Goal: Task Accomplishment & Management: Manage account settings

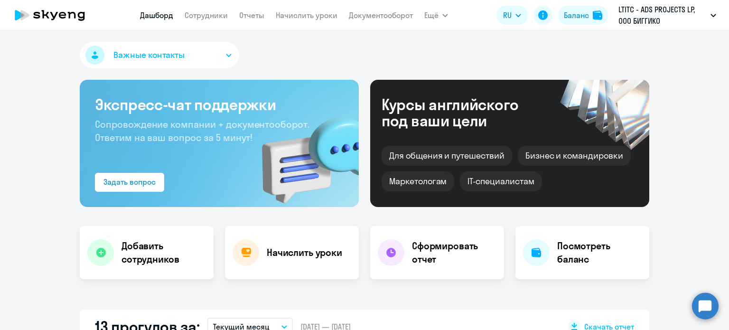
select select "30"
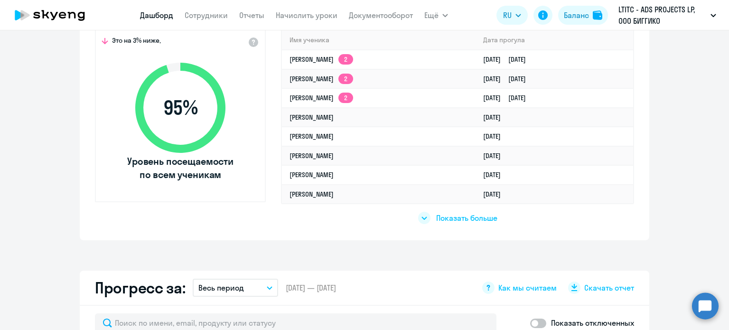
scroll to position [285, 0]
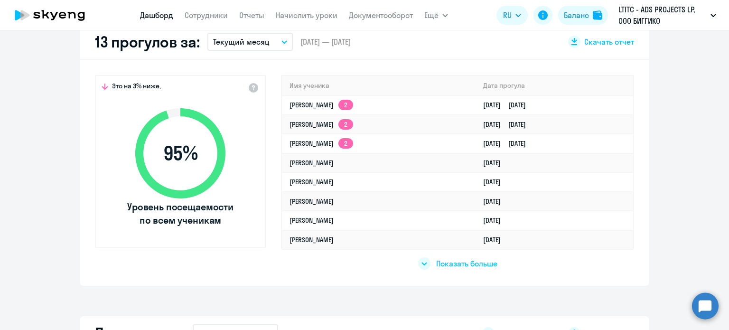
click at [428, 263] on div "Показать больше" at bounding box center [457, 263] width 79 height 12
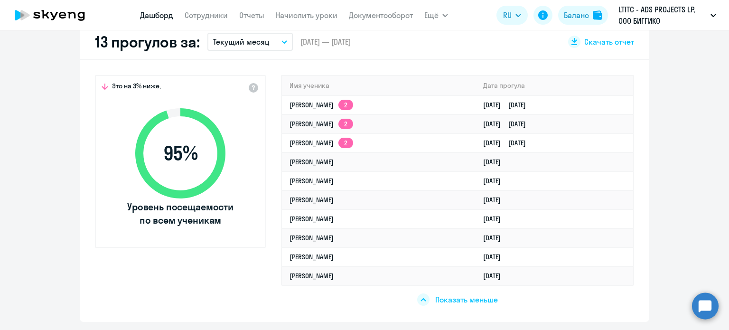
click at [148, 15] on link "Дашборд" at bounding box center [156, 14] width 33 height 9
click at [302, 16] on link "Начислить уроки" at bounding box center [307, 14] width 62 height 9
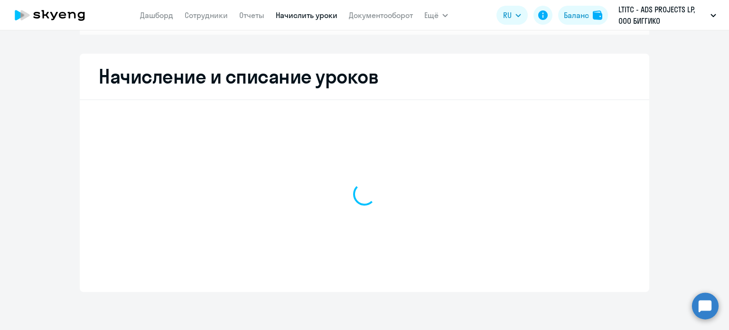
scroll to position [146, 0]
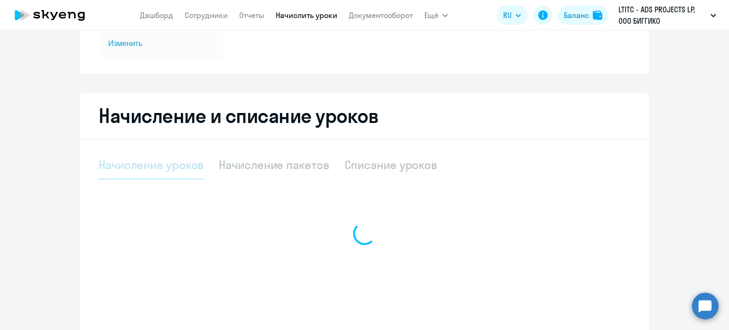
select select "10"
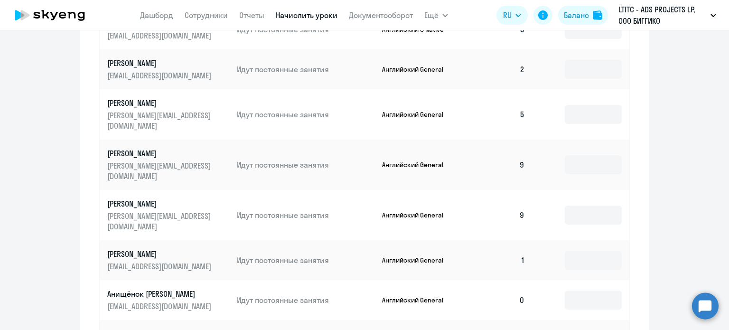
scroll to position [526, 0]
click at [584, 290] on input at bounding box center [592, 299] width 57 height 19
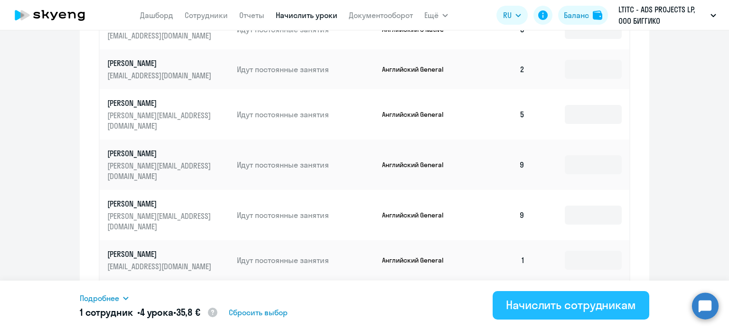
type input "4"
click at [560, 302] on div "Начислить сотрудникам" at bounding box center [571, 304] width 130 height 15
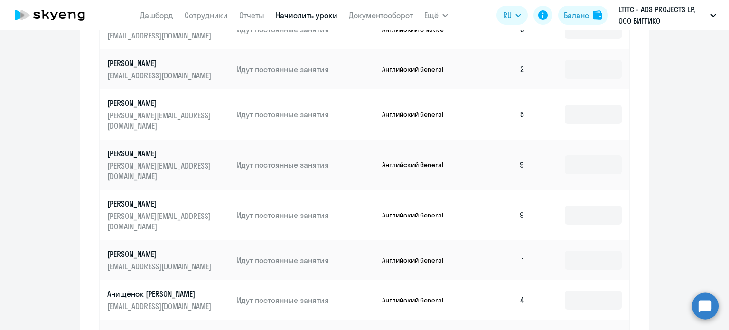
click at [159, 288] on p "Анищёнок Александра" at bounding box center [160, 293] width 106 height 10
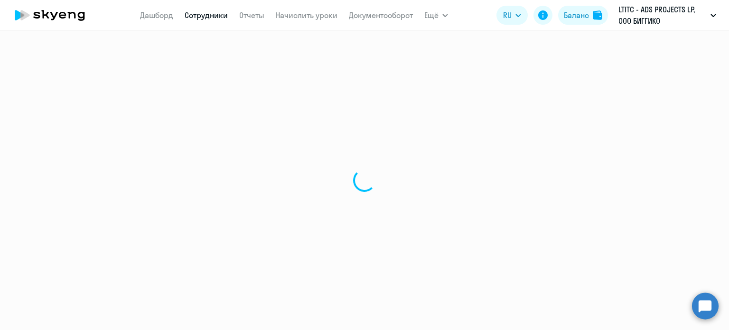
select select "english"
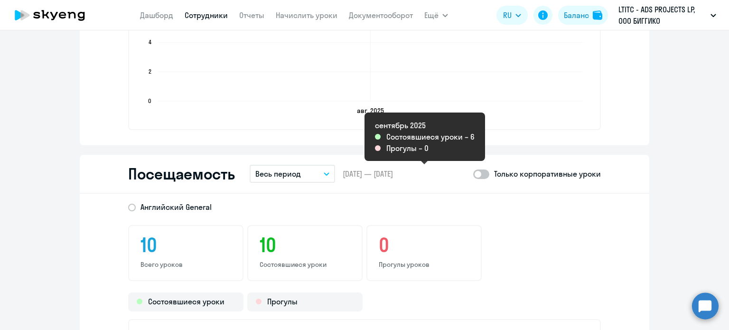
scroll to position [949, 0]
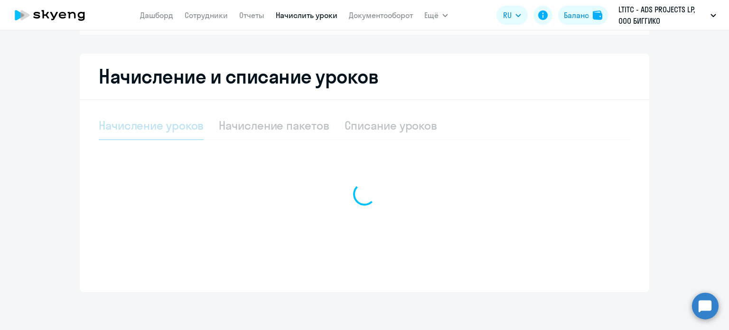
scroll to position [146, 0]
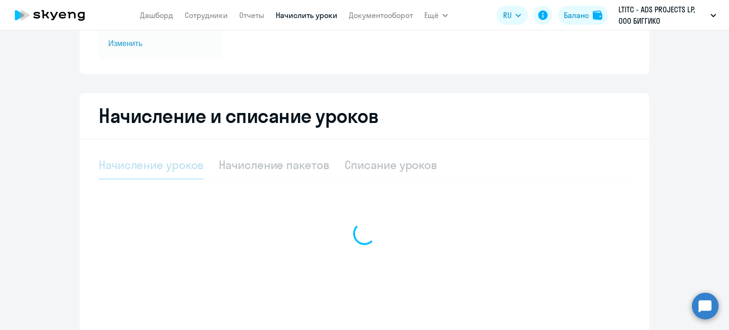
select select "10"
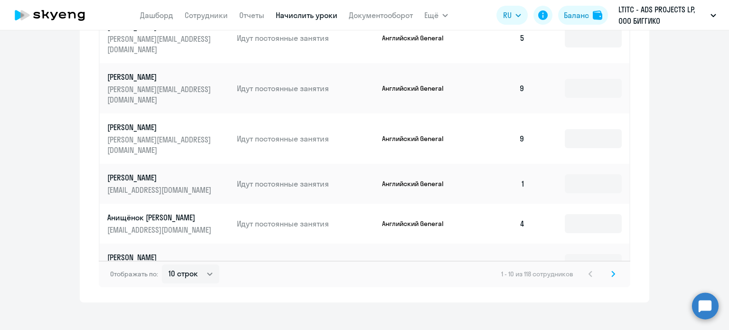
scroll to position [603, 0]
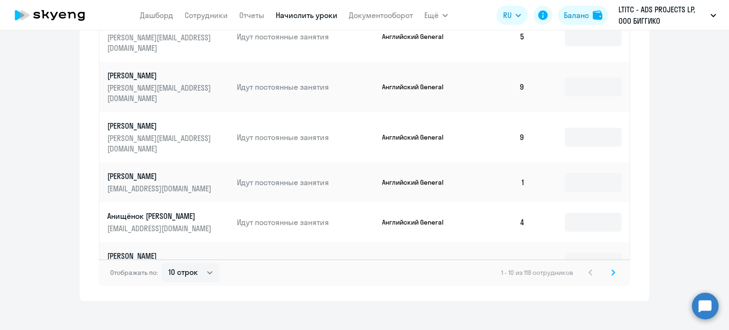
click at [157, 171] on p "Акчурина Кристина" at bounding box center [160, 176] width 106 height 10
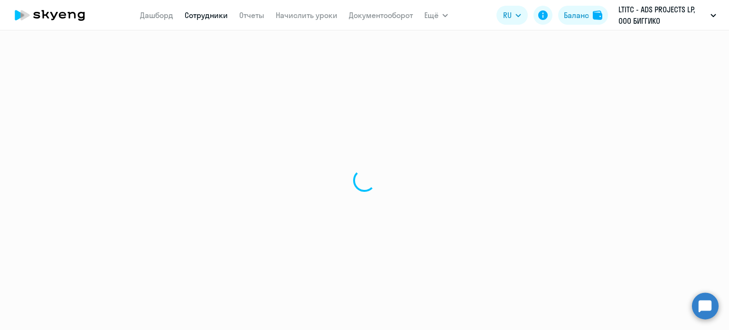
select select "english"
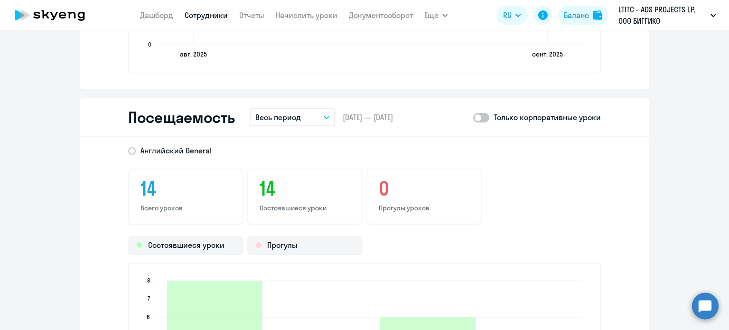
scroll to position [1043, 0]
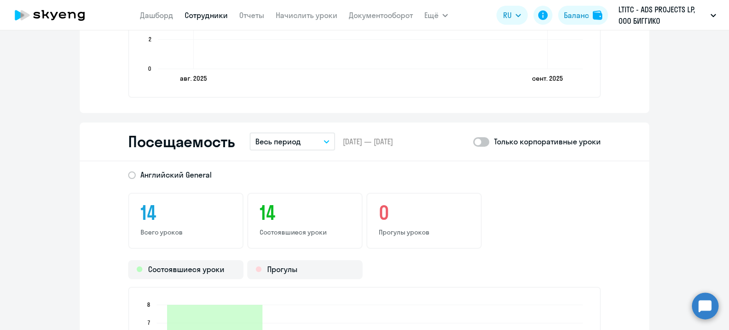
scroll to position [146, 0]
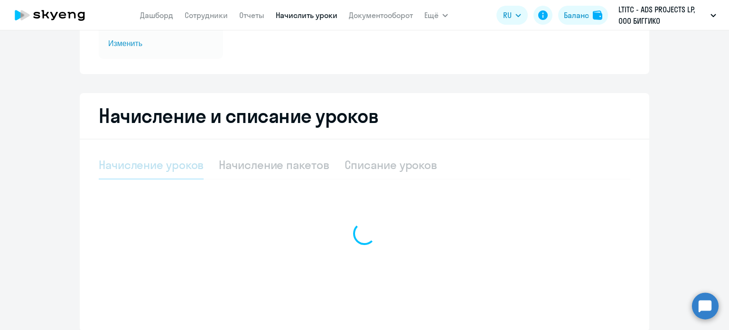
select select "10"
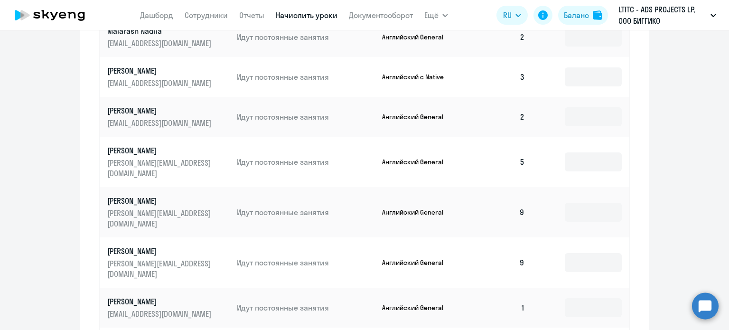
scroll to position [526, 0]
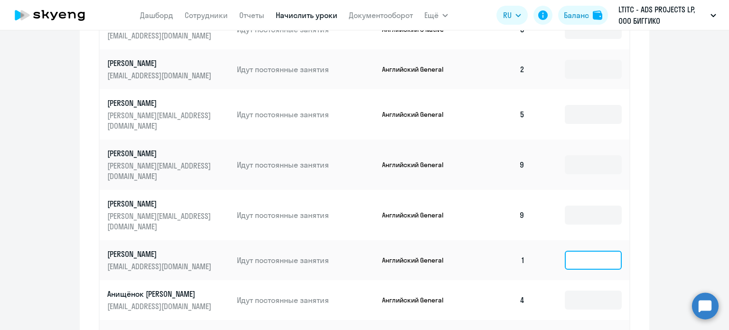
click at [601, 250] on input at bounding box center [592, 259] width 57 height 19
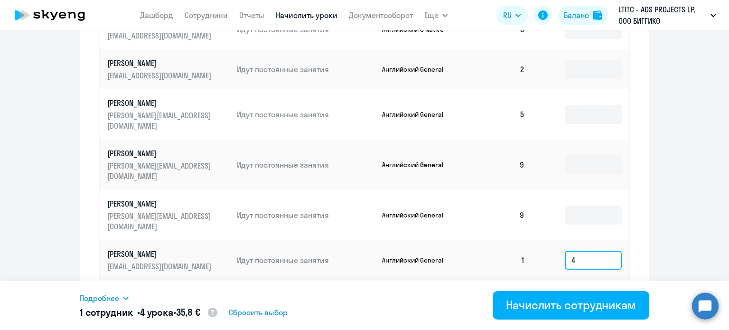
type input "4"
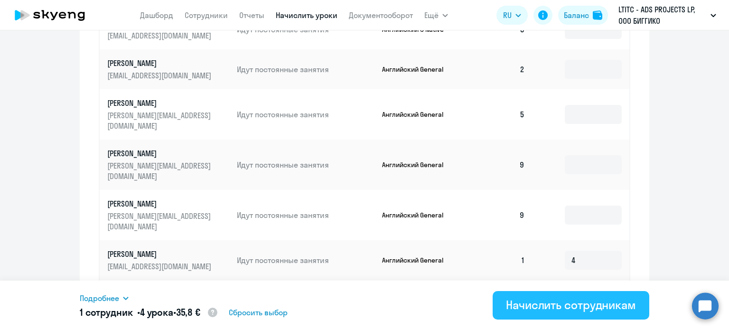
click at [576, 311] on div "Начислить сотрудникам" at bounding box center [571, 304] width 130 height 15
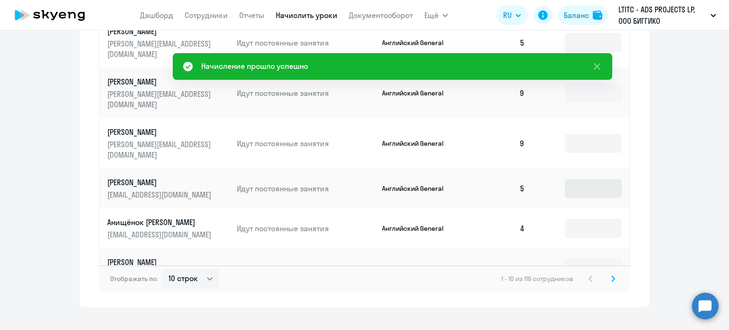
scroll to position [603, 0]
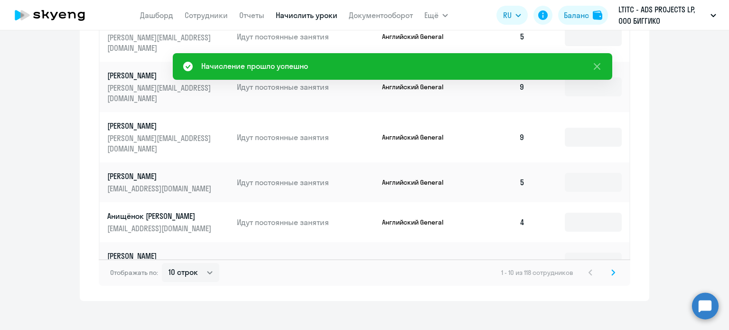
click at [607, 267] on svg-icon at bounding box center [612, 272] width 11 height 11
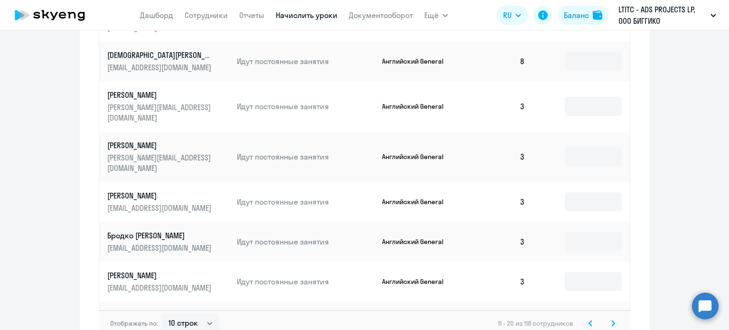
scroll to position [612, 0]
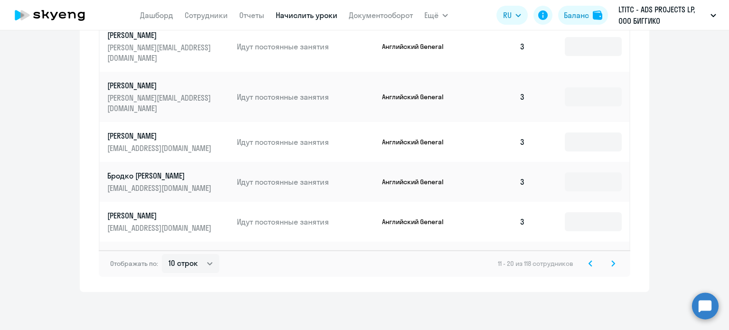
click at [601, 263] on div "11 - 20 из 118 сотрудников" at bounding box center [558, 263] width 121 height 11
click at [607, 263] on svg-icon at bounding box center [612, 263] width 11 height 11
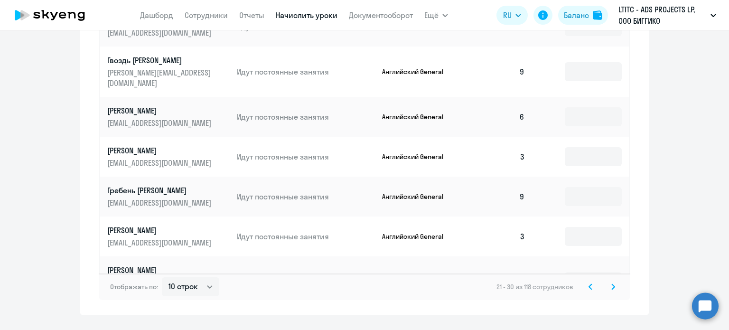
scroll to position [603, 0]
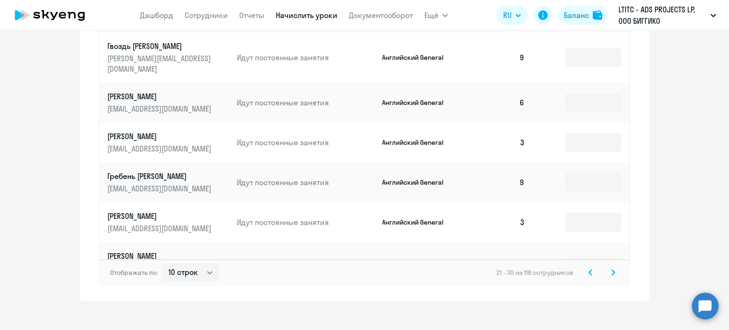
click at [611, 269] on icon at bounding box center [613, 272] width 4 height 7
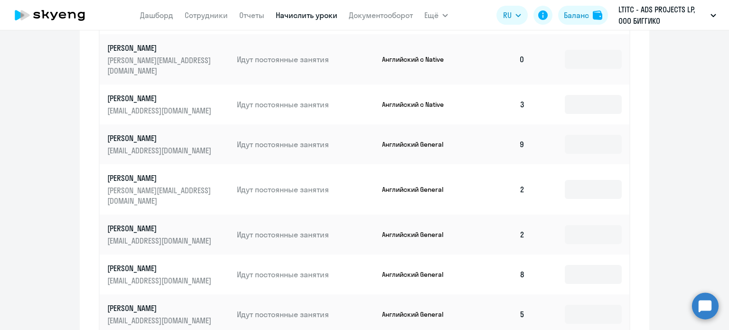
scroll to position [414, 0]
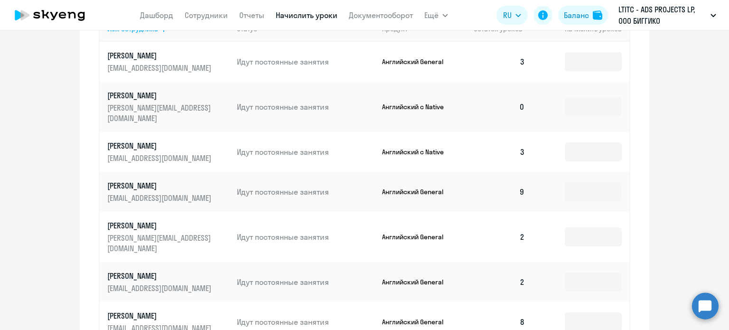
click at [144, 93] on p "Дейлид Андрей" at bounding box center [160, 95] width 106 height 10
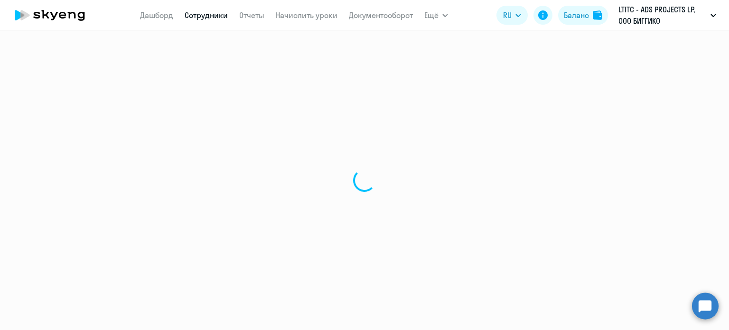
select select "english"
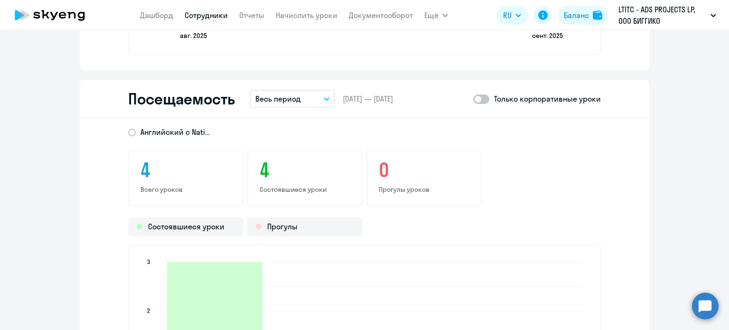
scroll to position [1233, 0]
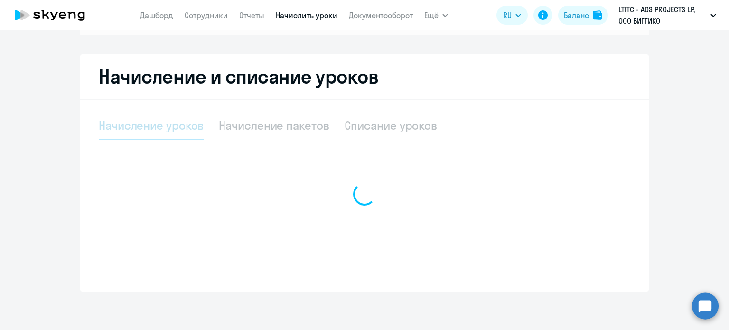
scroll to position [146, 0]
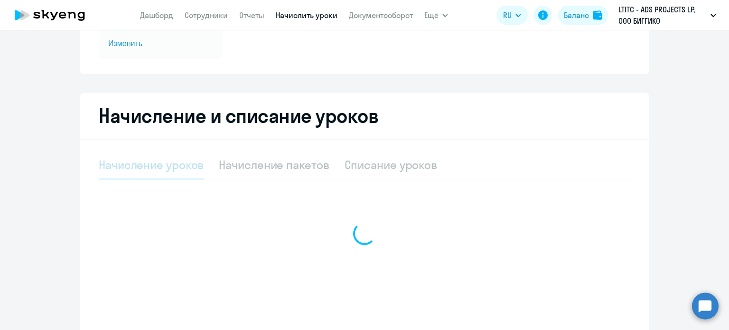
select select "10"
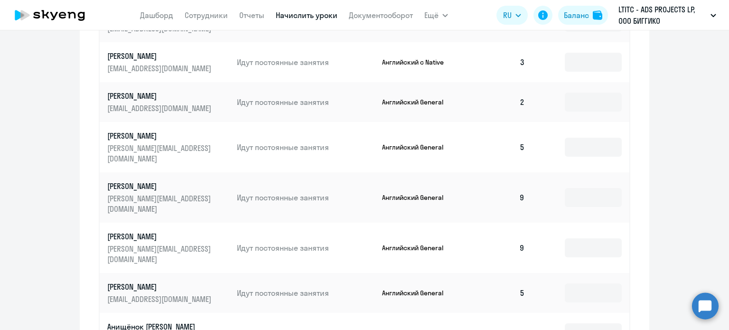
scroll to position [603, 0]
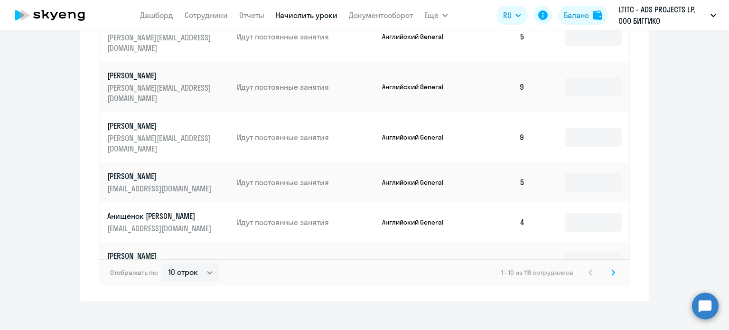
click at [611, 269] on icon at bounding box center [612, 271] width 3 height 5
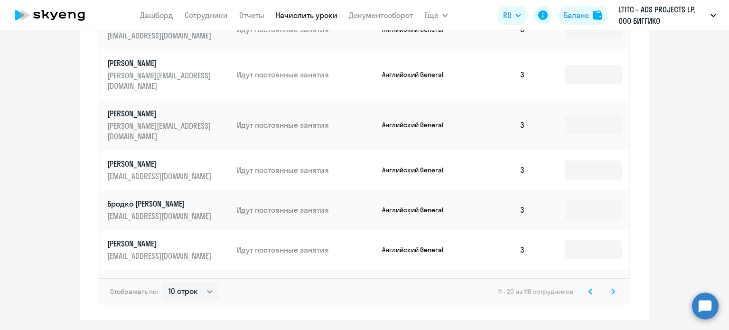
scroll to position [612, 0]
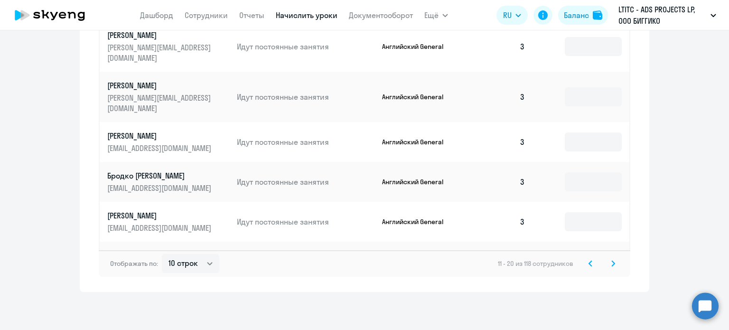
click at [611, 261] on icon at bounding box center [612, 262] width 3 height 5
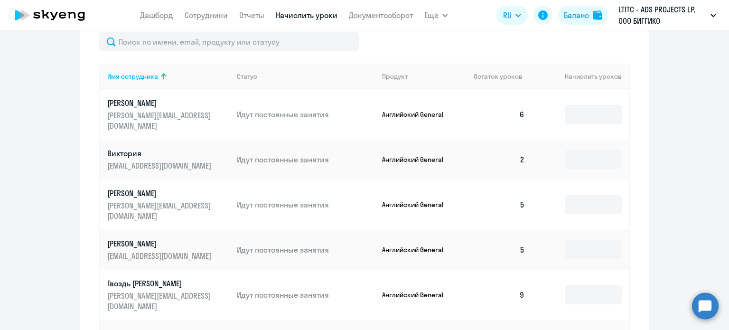
scroll to position [603, 0]
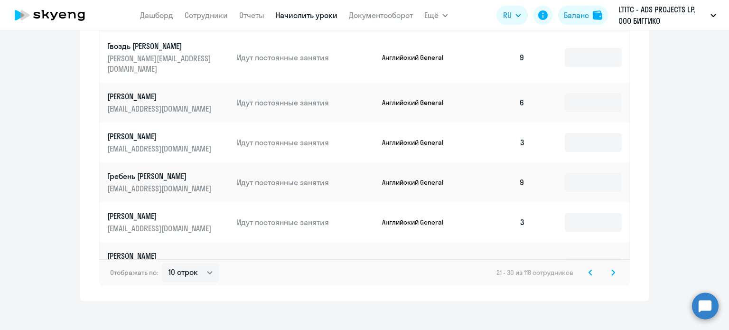
click at [611, 269] on icon at bounding box center [613, 272] width 4 height 7
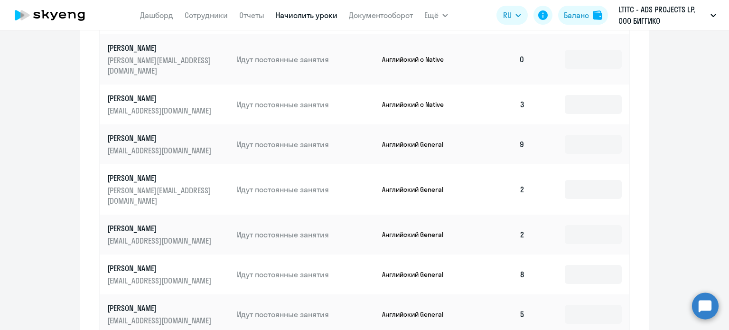
scroll to position [414, 0]
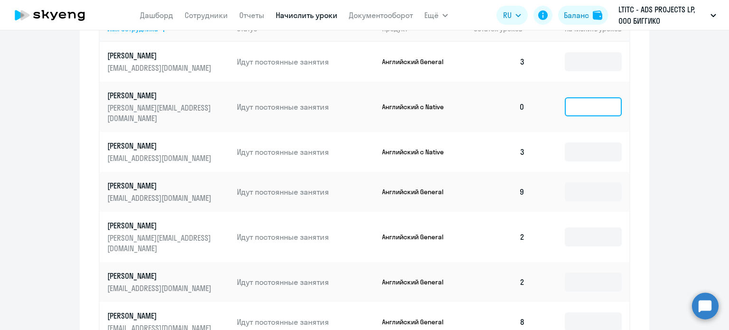
click at [587, 100] on input at bounding box center [592, 106] width 57 height 19
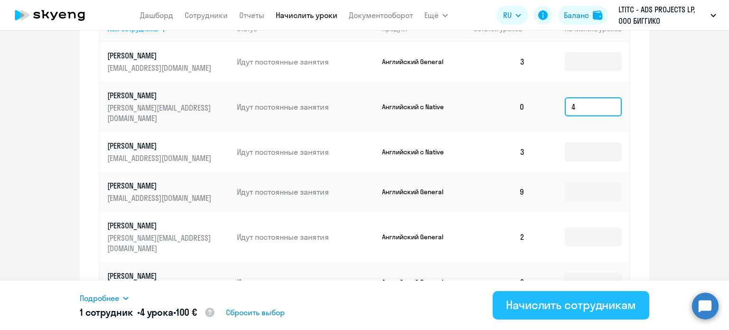
type input "4"
click at [578, 297] on div "Начислить сотрудникам" at bounding box center [571, 304] width 130 height 15
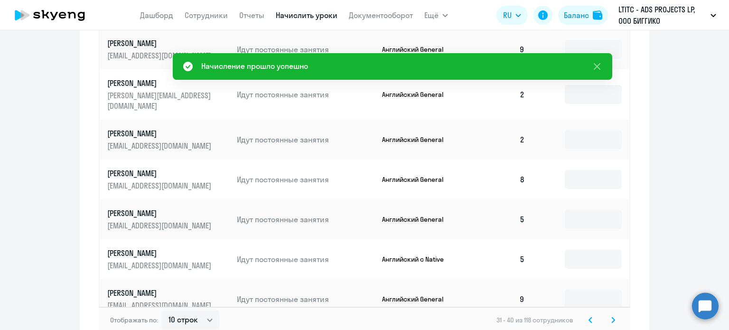
scroll to position [603, 0]
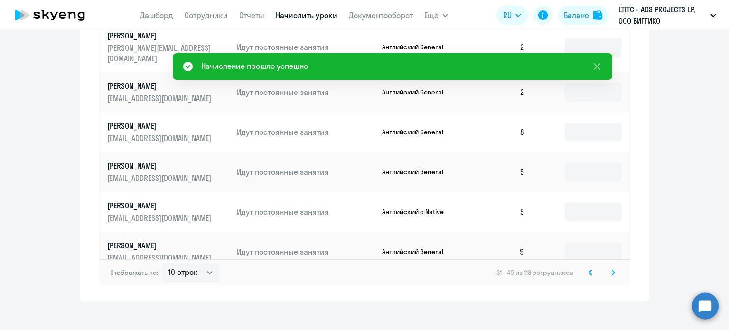
click at [607, 267] on svg-icon at bounding box center [612, 272] width 11 height 11
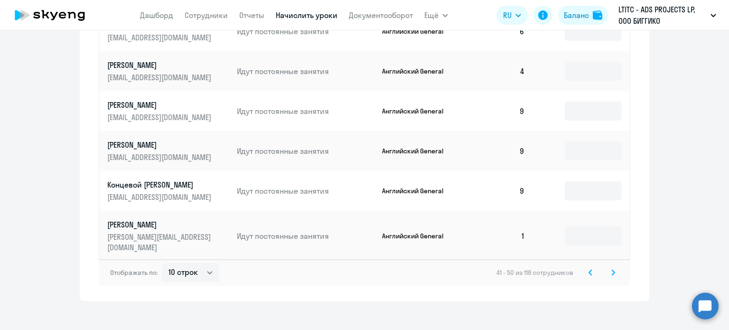
click at [611, 269] on icon at bounding box center [613, 272] width 4 height 7
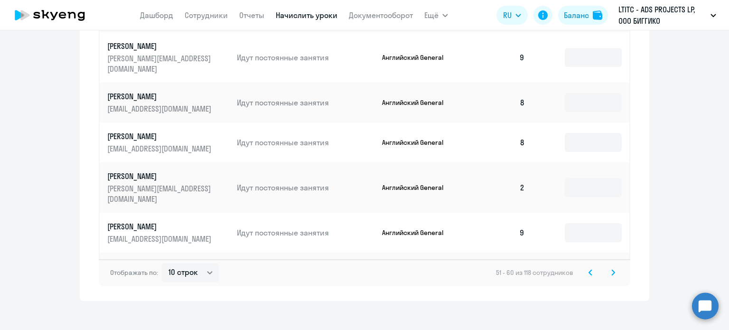
click at [611, 269] on icon at bounding box center [613, 272] width 4 height 7
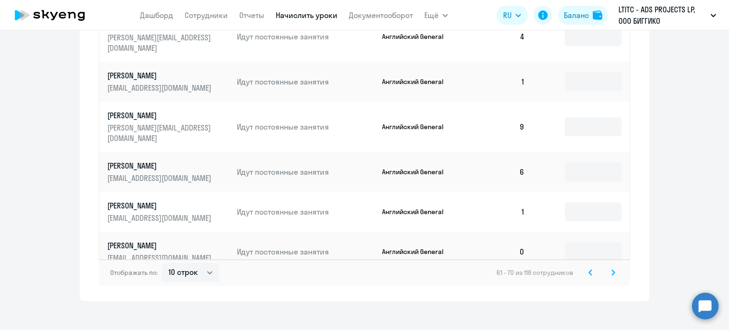
click at [611, 269] on icon at bounding box center [612, 271] width 3 height 5
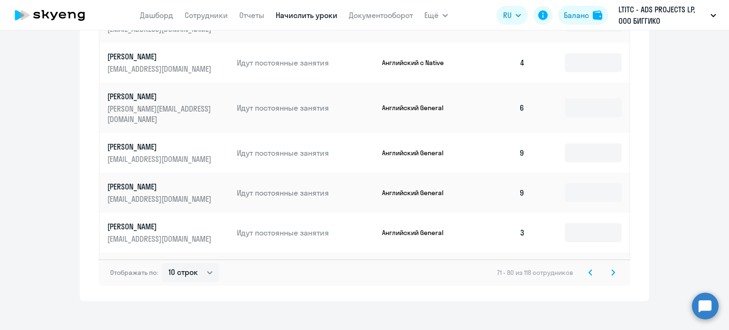
click at [588, 269] on icon at bounding box center [590, 272] width 4 height 7
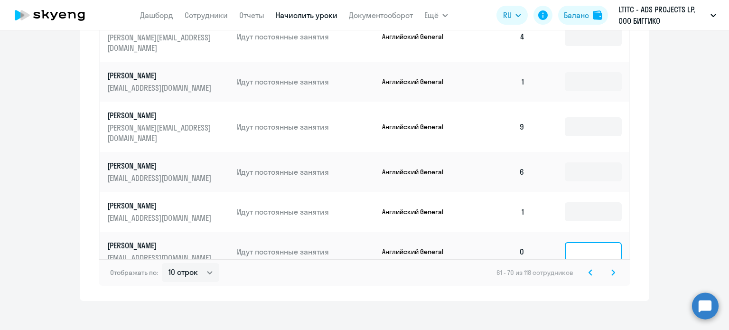
click at [575, 242] on input at bounding box center [592, 251] width 57 height 19
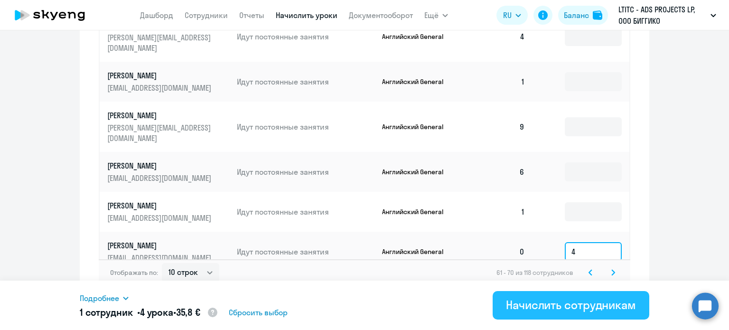
type input "4"
click at [571, 307] on div "Начислить сотрудникам" at bounding box center [571, 304] width 130 height 15
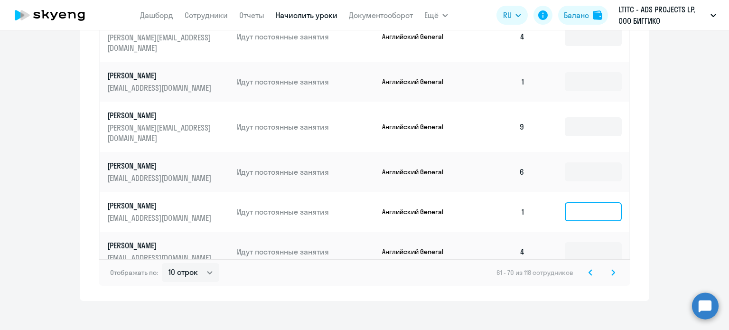
click at [565, 202] on input at bounding box center [592, 211] width 57 height 19
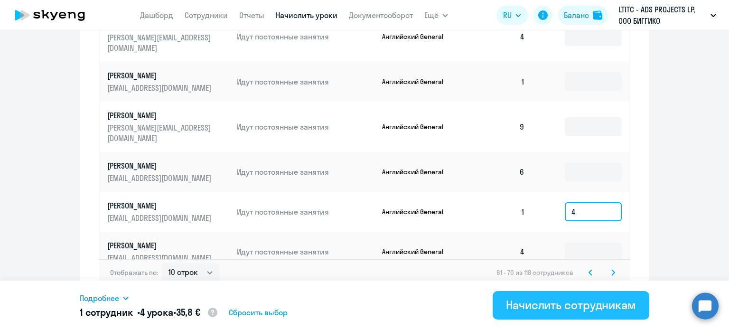
type input "4"
click at [557, 302] on div "Начислить сотрудникам" at bounding box center [571, 304] width 130 height 15
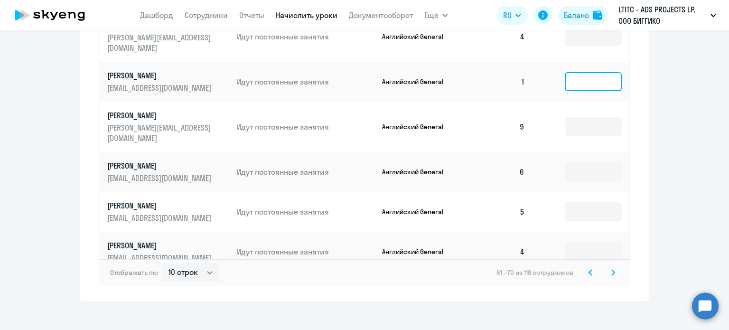
click at [574, 72] on input at bounding box center [592, 81] width 57 height 19
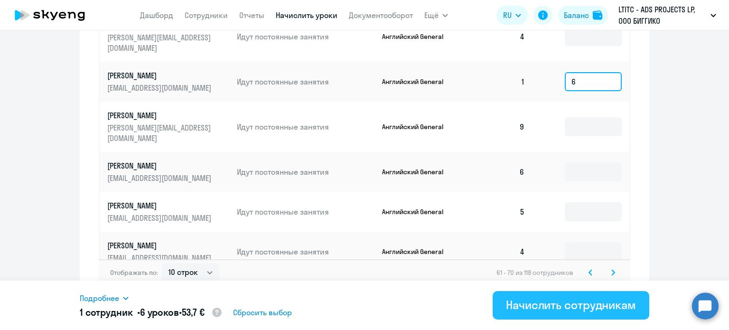
type input "6"
click at [591, 295] on button "Начислить сотрудникам" at bounding box center [570, 305] width 157 height 28
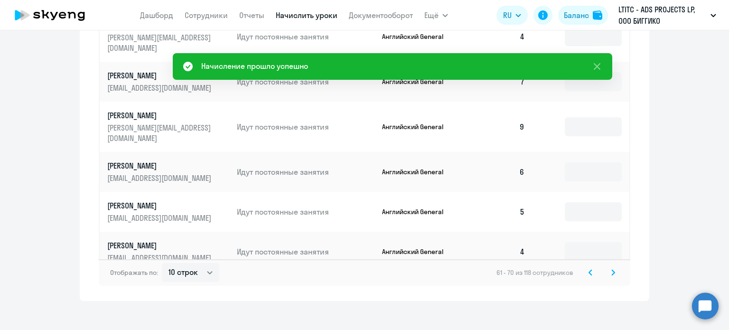
click at [611, 269] on icon at bounding box center [613, 272] width 4 height 7
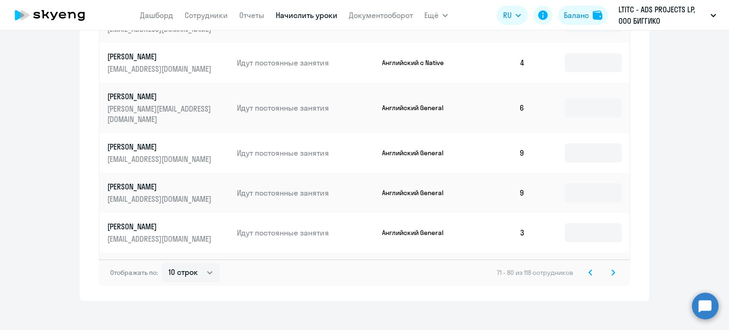
click at [611, 269] on icon at bounding box center [613, 272] width 4 height 7
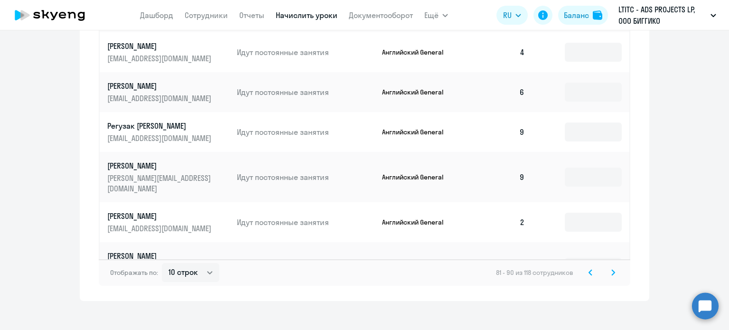
click at [611, 269] on icon at bounding box center [613, 272] width 4 height 7
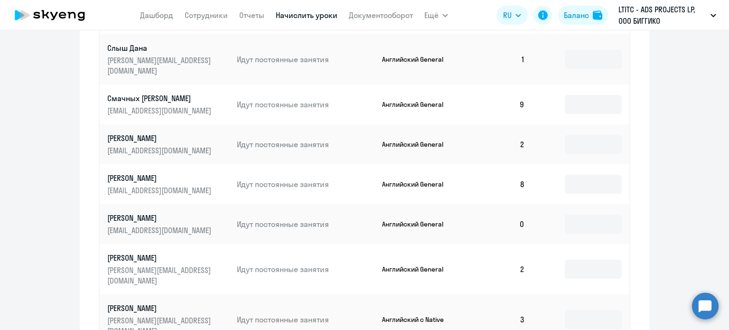
scroll to position [414, 0]
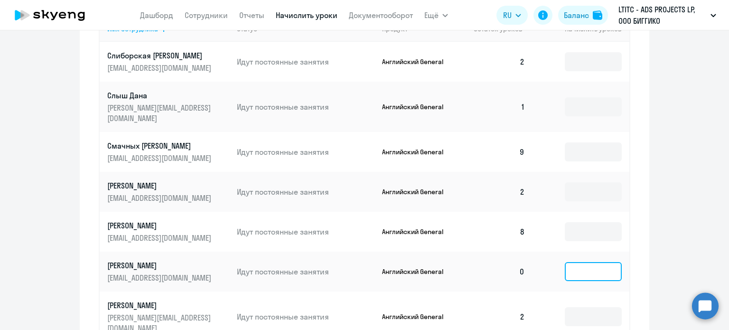
click at [586, 263] on input at bounding box center [592, 271] width 57 height 19
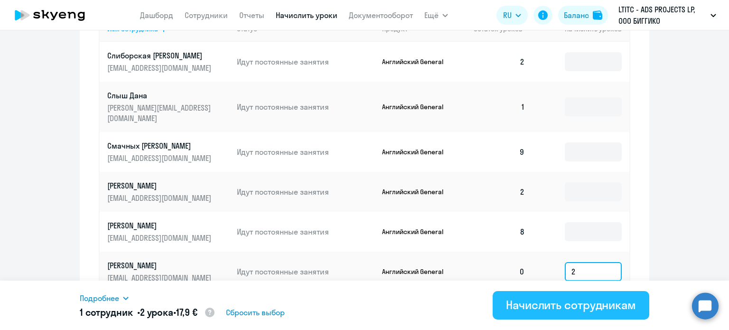
type input "2"
click at [609, 306] on div "Начислить сотрудникам" at bounding box center [571, 304] width 130 height 15
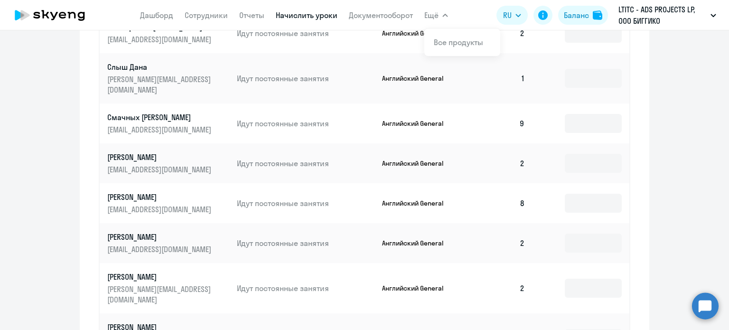
scroll to position [603, 0]
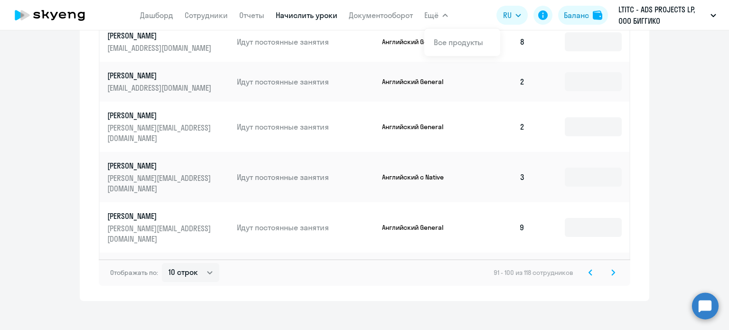
click at [611, 269] on icon at bounding box center [613, 272] width 4 height 7
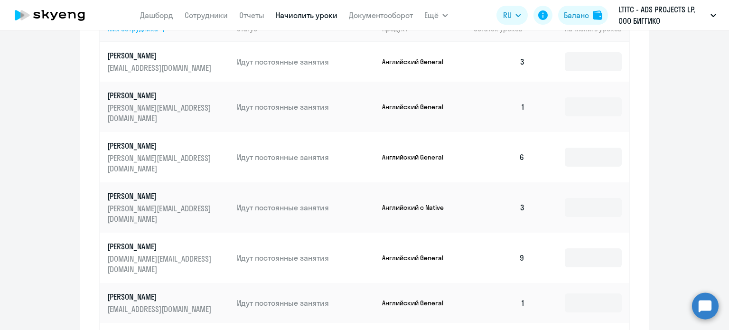
scroll to position [319, 0]
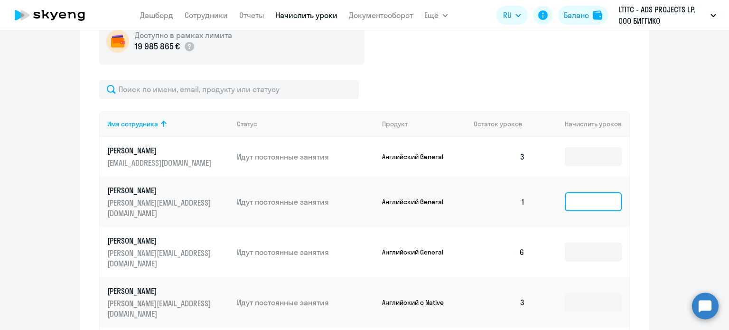
click at [577, 198] on input at bounding box center [592, 201] width 57 height 19
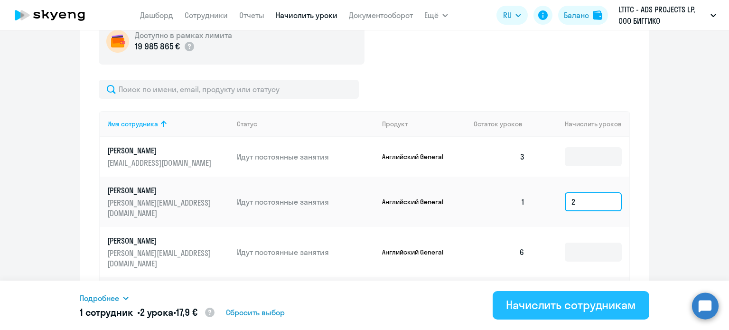
type input "2"
click at [584, 306] on div "Начислить сотрудникам" at bounding box center [571, 304] width 130 height 15
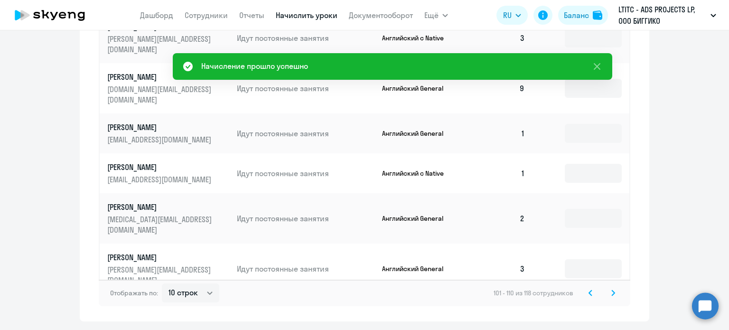
scroll to position [603, 0]
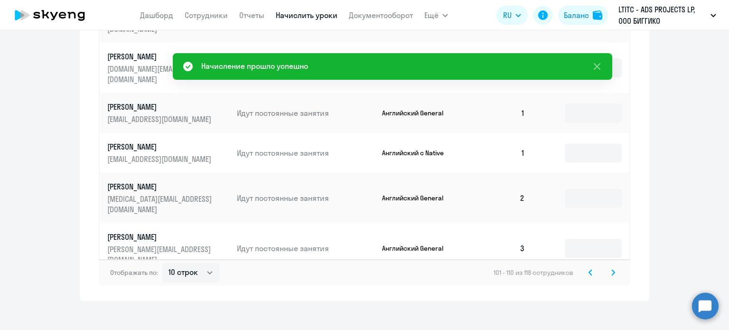
click at [607, 267] on svg-icon at bounding box center [612, 272] width 11 height 11
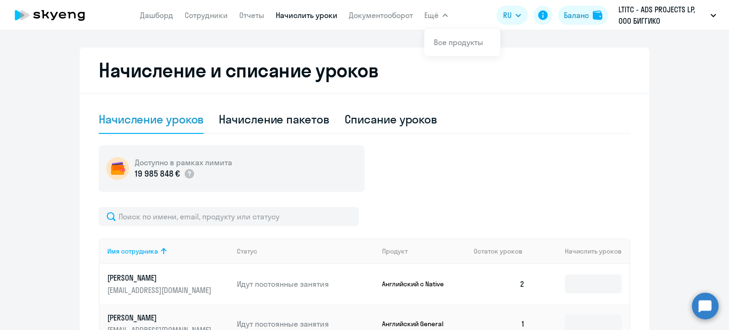
scroll to position [0, 0]
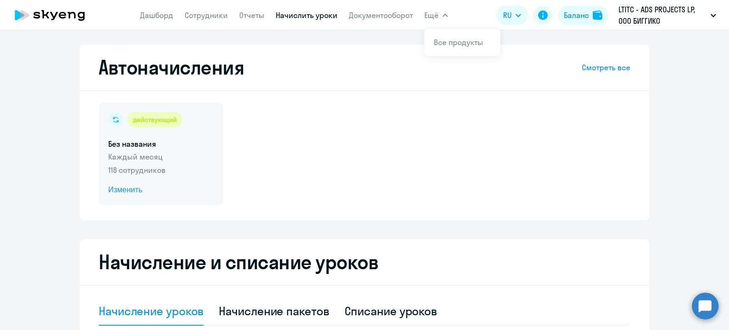
click at [122, 190] on span "Изменить" at bounding box center [160, 189] width 105 height 11
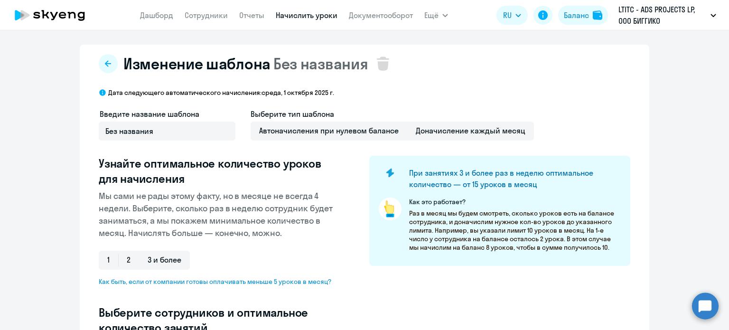
select select "10"
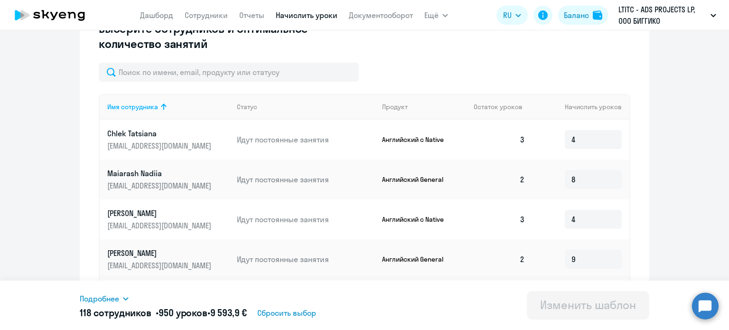
scroll to position [285, 0]
click at [86, 9] on icon at bounding box center [49, 15] width 83 height 24
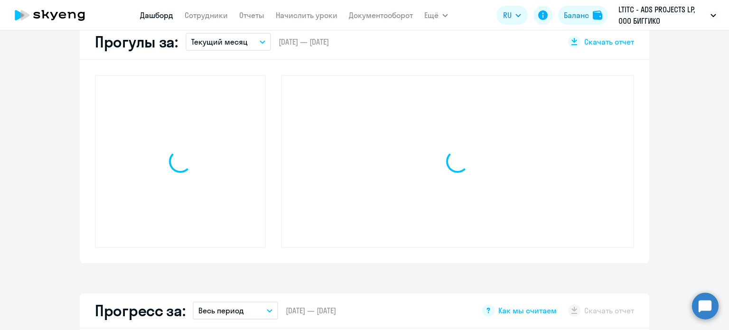
scroll to position [351, 0]
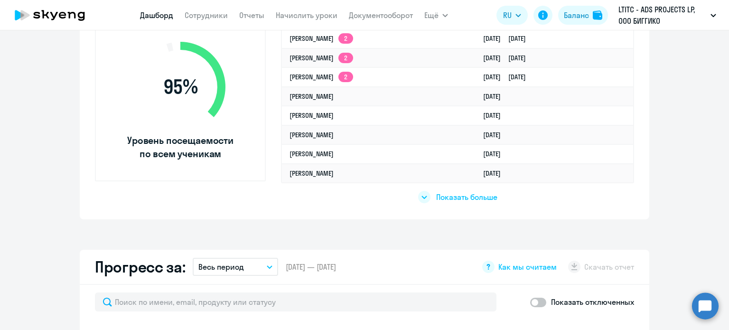
select select "30"
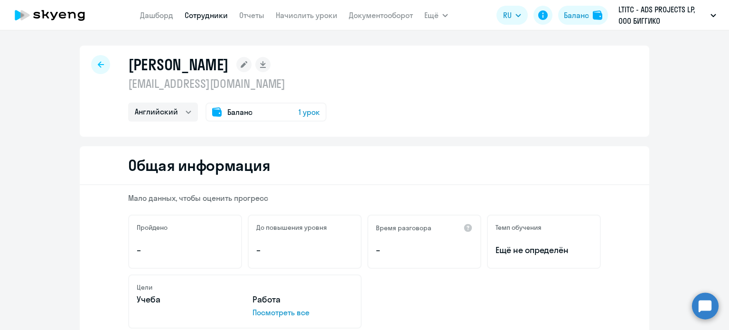
select select "english"
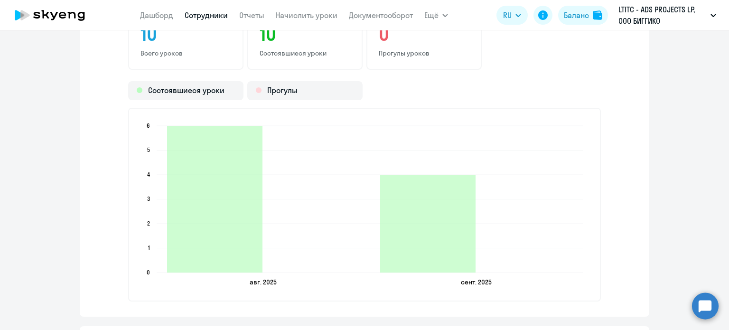
scroll to position [1186, 0]
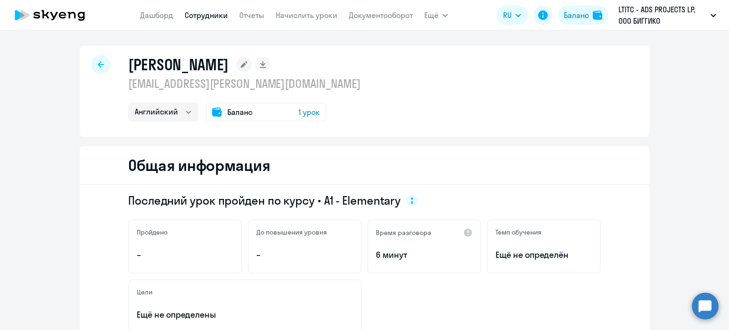
select select "english"
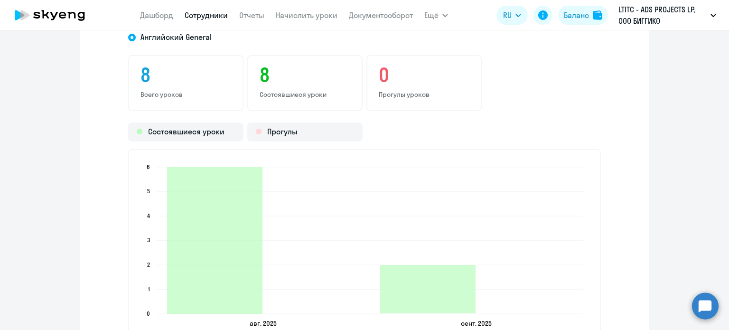
scroll to position [1233, 0]
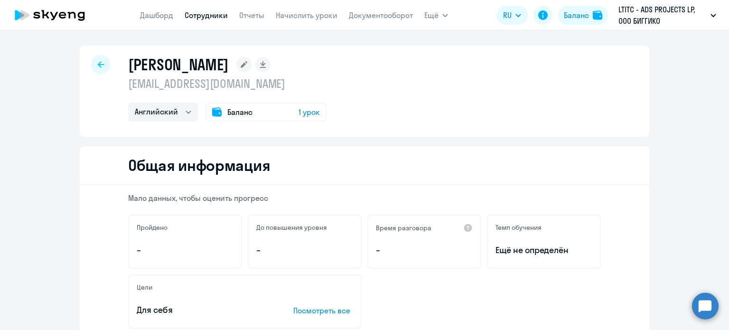
select select "english"
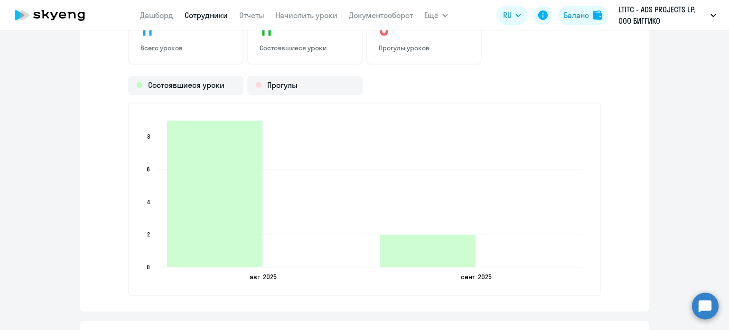
scroll to position [1233, 0]
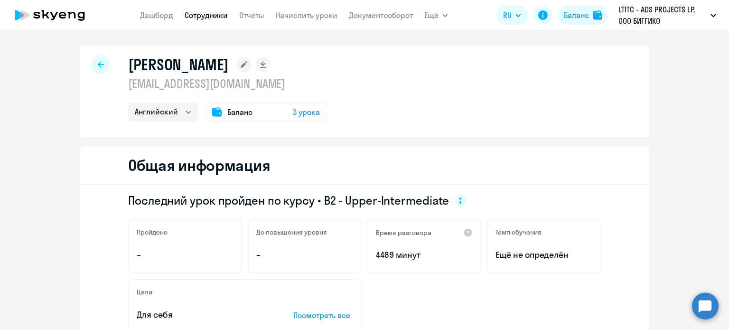
select select "english"
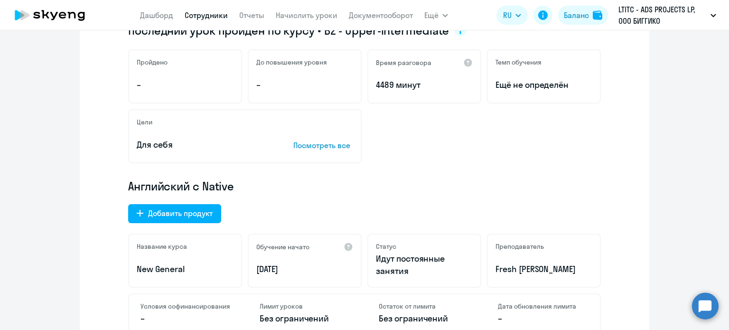
scroll to position [47, 0]
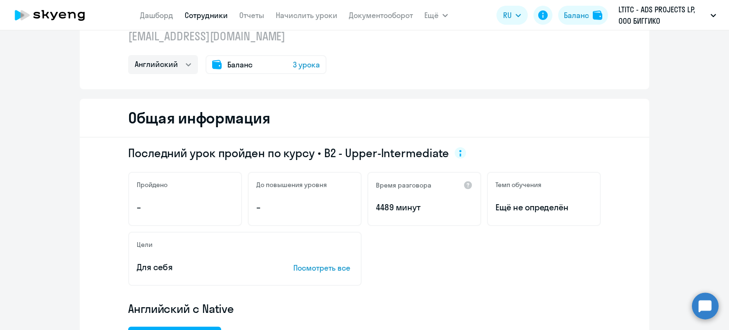
click at [295, 64] on span "3 урока" at bounding box center [306, 64] width 27 height 11
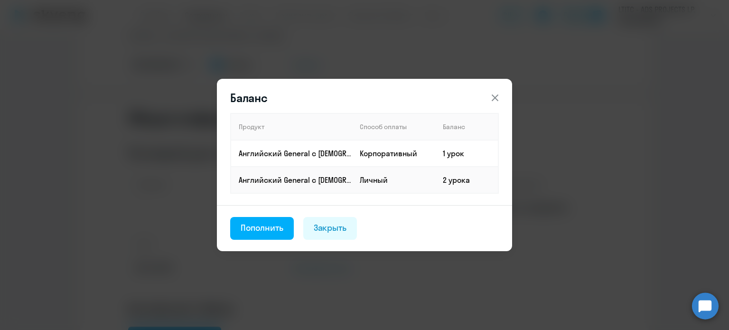
click at [493, 97] on icon at bounding box center [494, 97] width 7 height 7
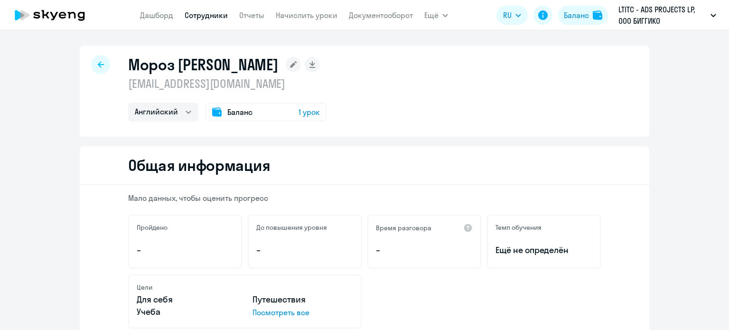
select select "english"
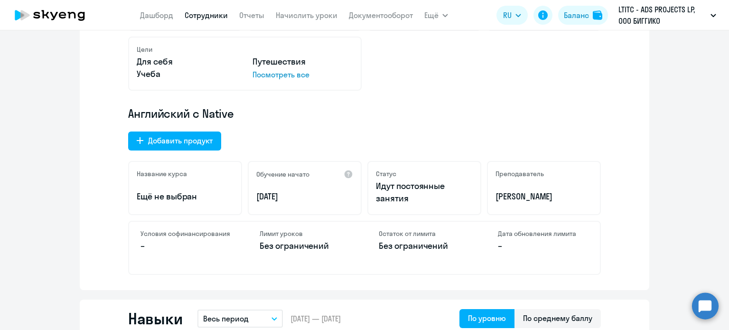
scroll to position [237, 0]
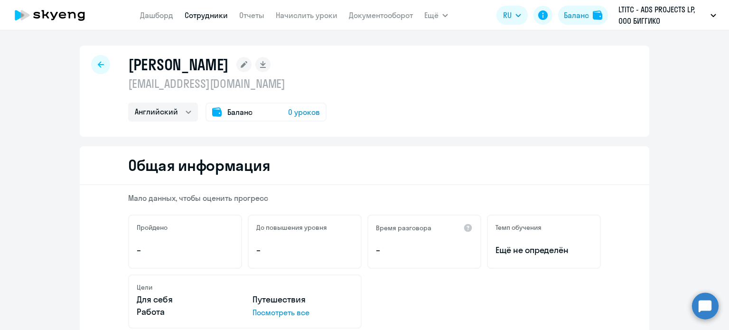
select select "english"
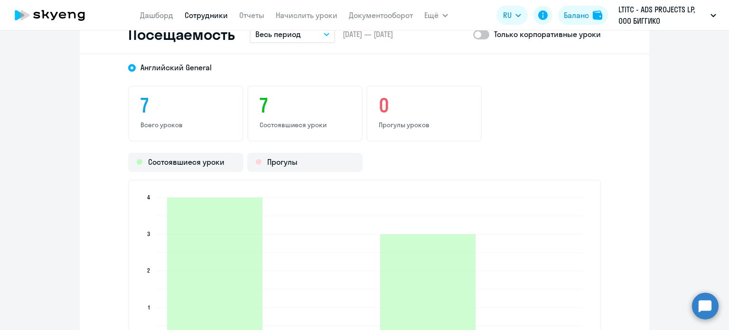
scroll to position [1281, 0]
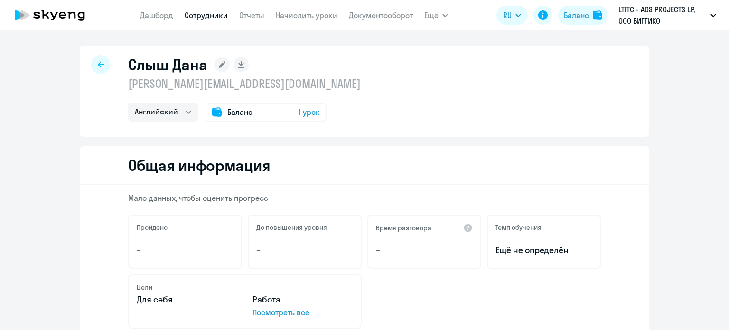
select select "english"
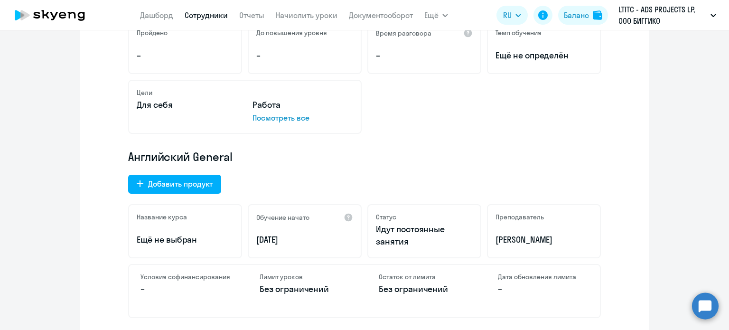
scroll to position [190, 0]
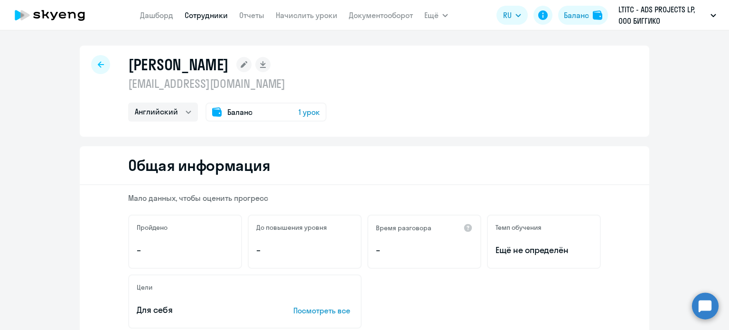
select select "english"
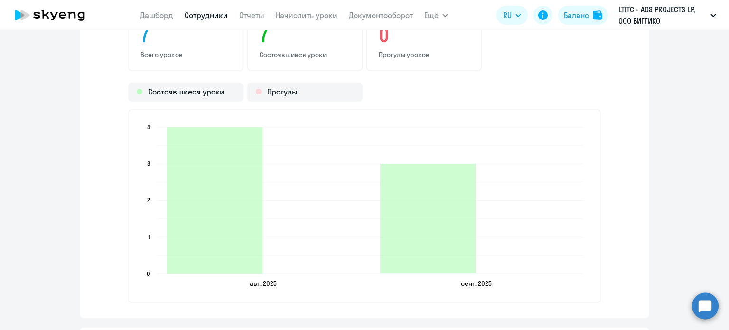
scroll to position [1281, 0]
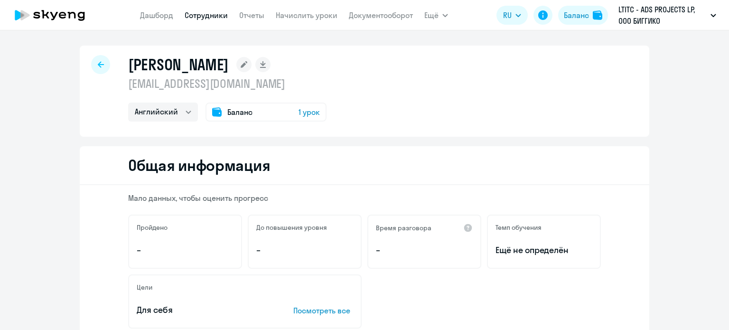
select select "english"
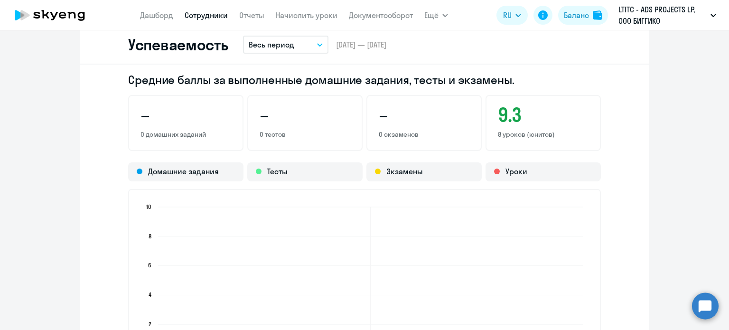
scroll to position [522, 0]
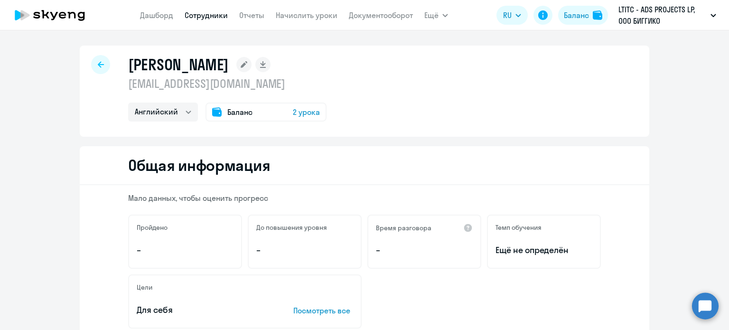
select select "english"
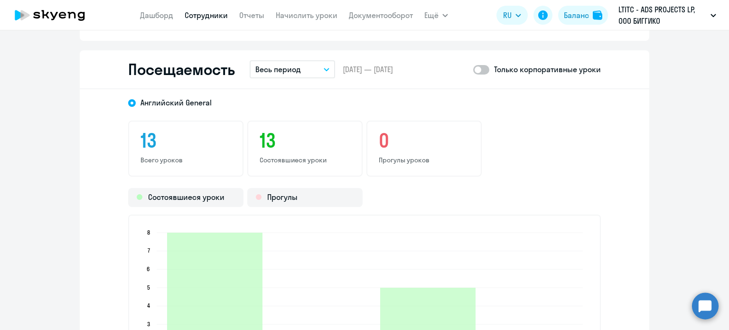
scroll to position [1233, 0]
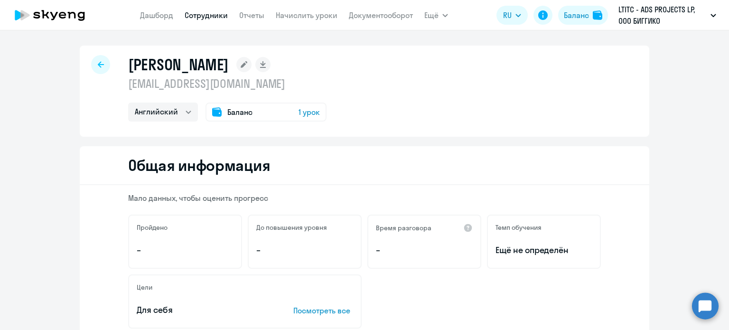
select select "english"
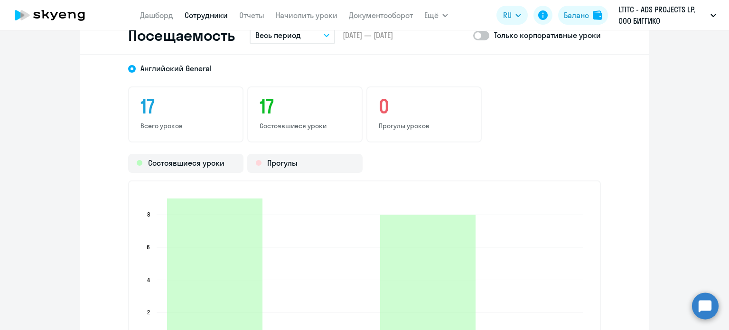
scroll to position [1281, 0]
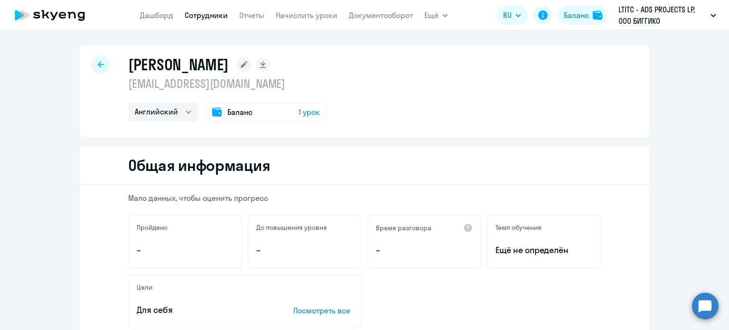
select select "english"
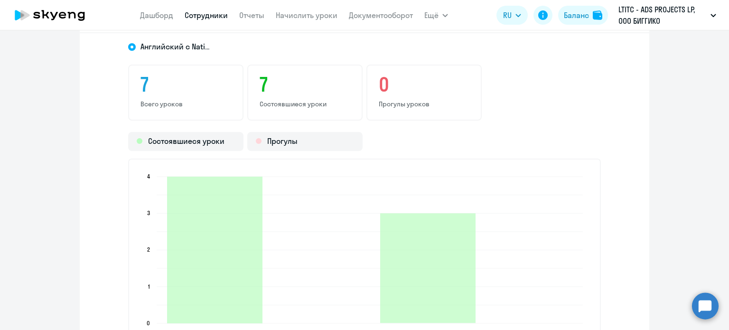
scroll to position [1186, 0]
